Goal: Navigation & Orientation: Find specific page/section

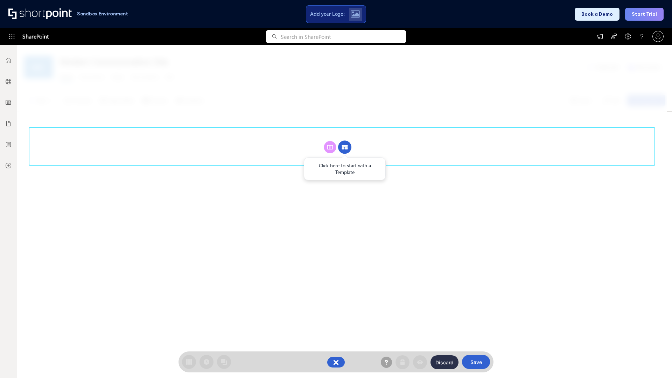
click at [345, 147] on circle at bounding box center [344, 147] width 13 height 13
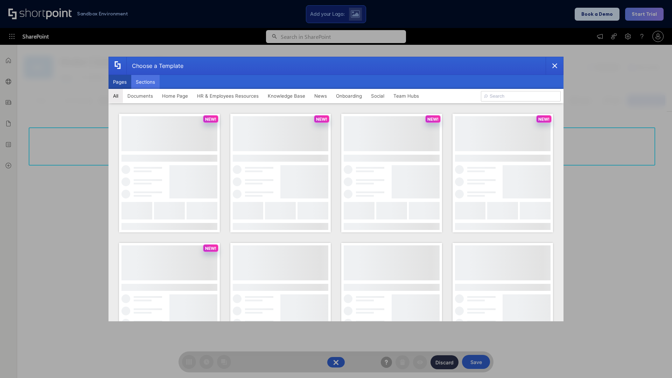
click at [145, 82] on button "Sections" at bounding box center [145, 82] width 28 height 14
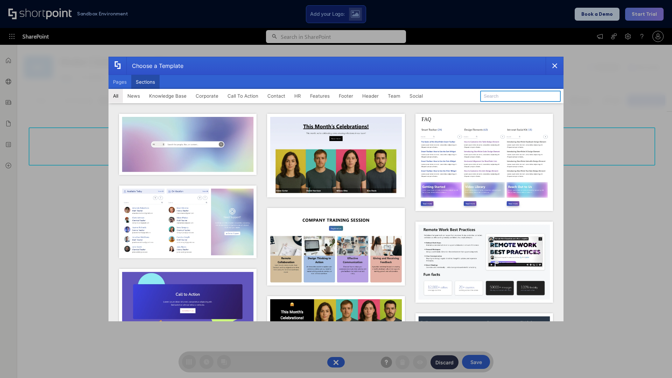
type input "CTA"
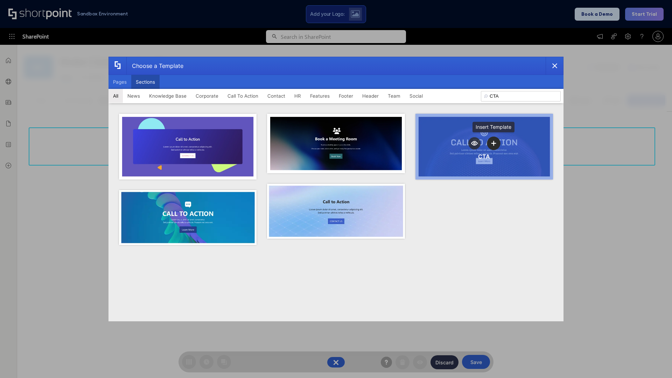
click at [493, 143] on icon "template selector" at bounding box center [493, 143] width 5 height 5
